Goal: Use online tool/utility: Use online tool/utility

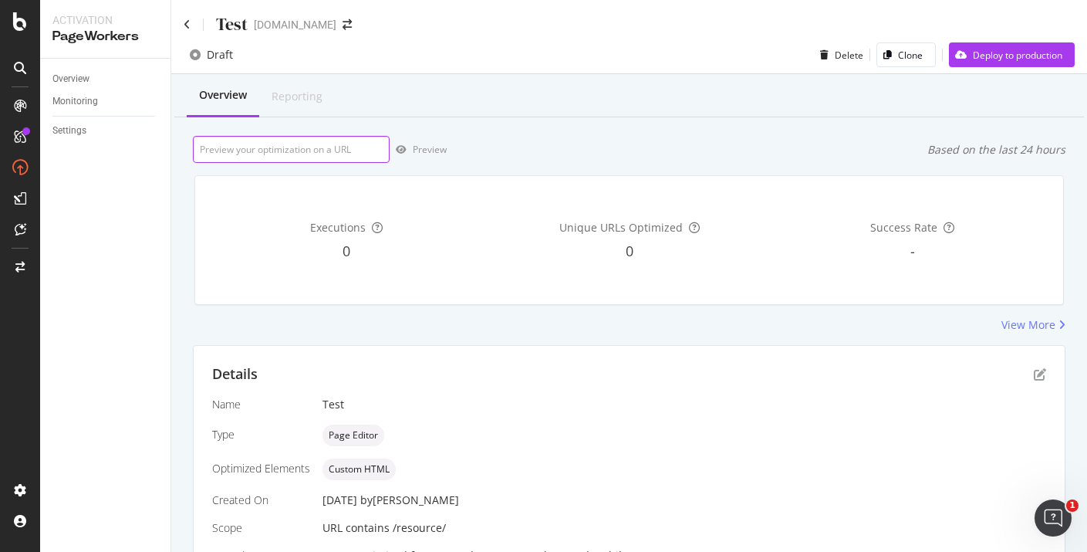
click at [325, 150] on input "url" at bounding box center [291, 149] width 197 height 27
paste input "https://www.twinkl.com.au/resource/peppa-pig-emotion-cards-au-hp-1648624926"
click at [434, 161] on button "Preview" at bounding box center [418, 149] width 57 height 25
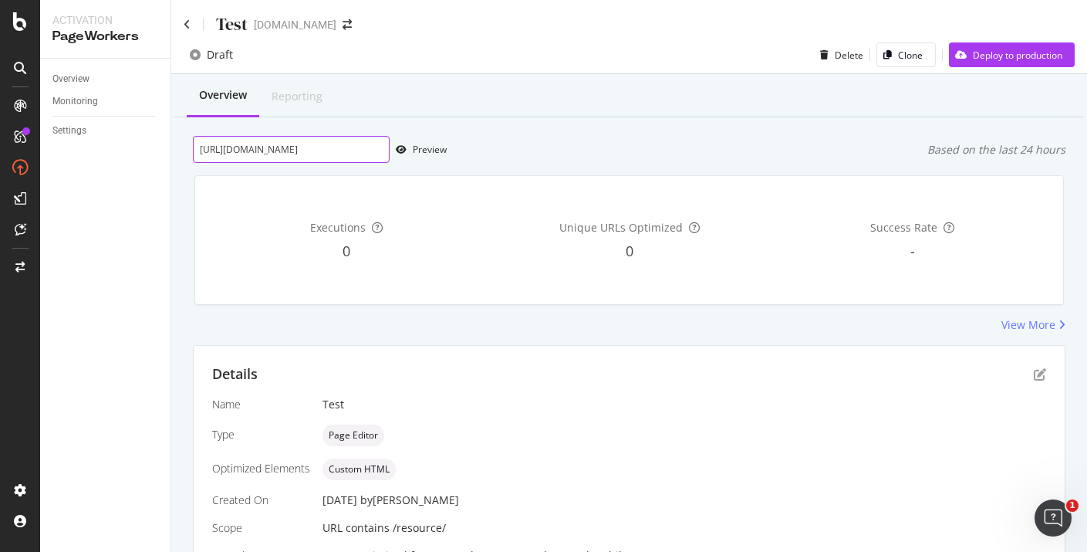
click at [363, 158] on input "https://www.twinkl.com.au/resource/peppa-pig-emotion-cards-au-hp-1648624926" at bounding box center [291, 149] width 197 height 27
paste input "60-second-reading-reading-age-assessment-t-e-2550758"
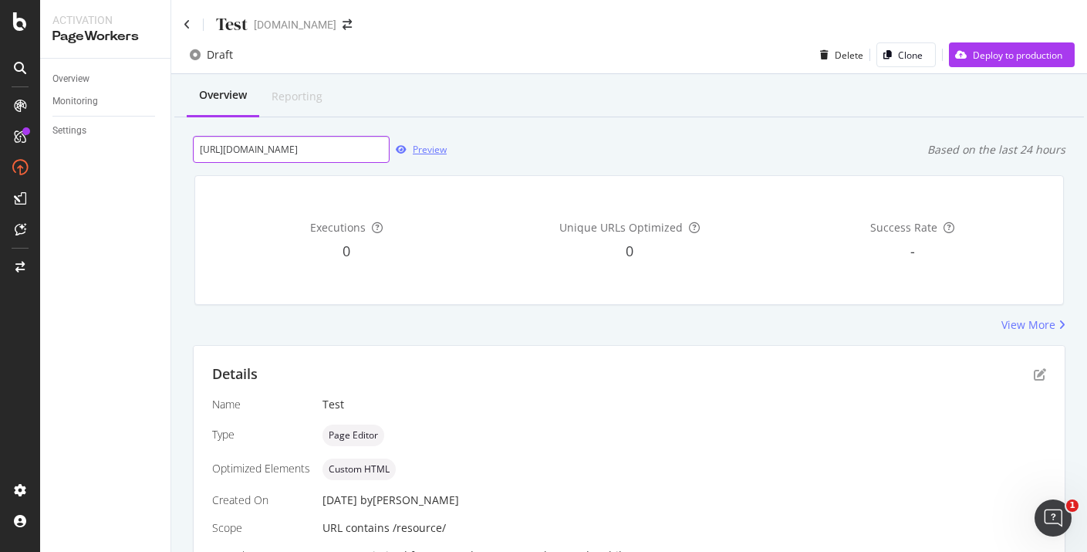
type input "https://www.twinkl.com.au/resource/60-second-reading-reading-age-assessment-t-e…"
click at [442, 157] on div "Preview" at bounding box center [418, 149] width 57 height 23
